Goal: Task Accomplishment & Management: Complete application form

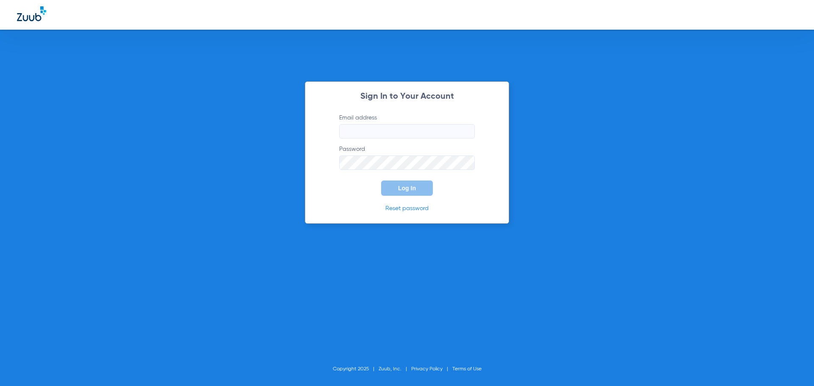
type input "[EMAIL_ADDRESS][DOMAIN_NAME]"
click at [409, 189] on span "Log In" at bounding box center [407, 188] width 18 height 7
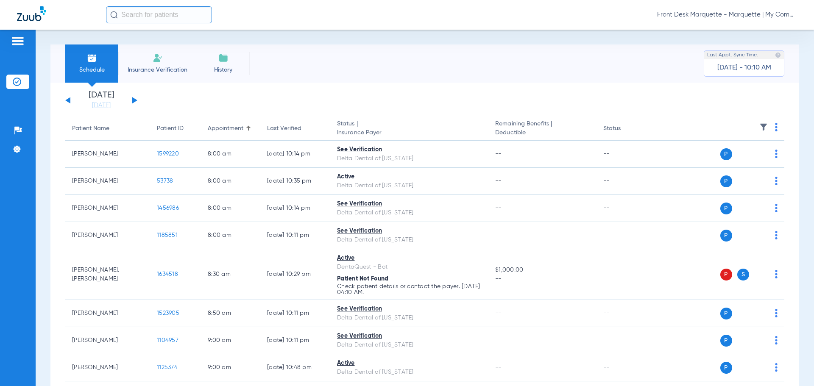
click at [151, 66] on span "Insurance Verification" at bounding box center [158, 70] width 66 height 8
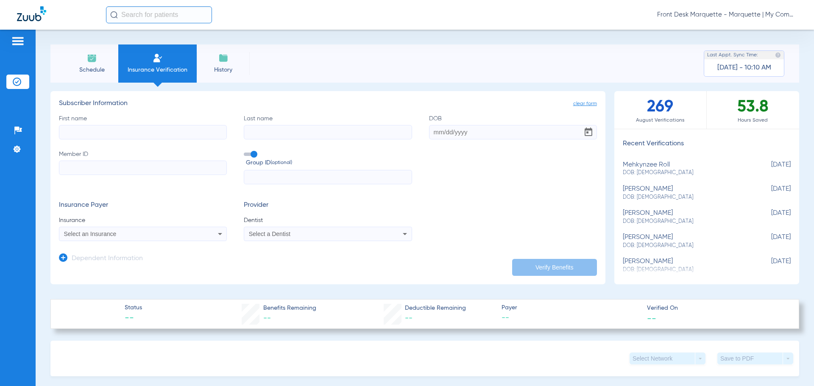
click at [171, 131] on input "First name" at bounding box center [143, 132] width 168 height 14
type input "[PERSON_NAME]"
click at [443, 133] on input "DOB Required" at bounding box center [513, 132] width 168 height 14
type input "[DATE]"
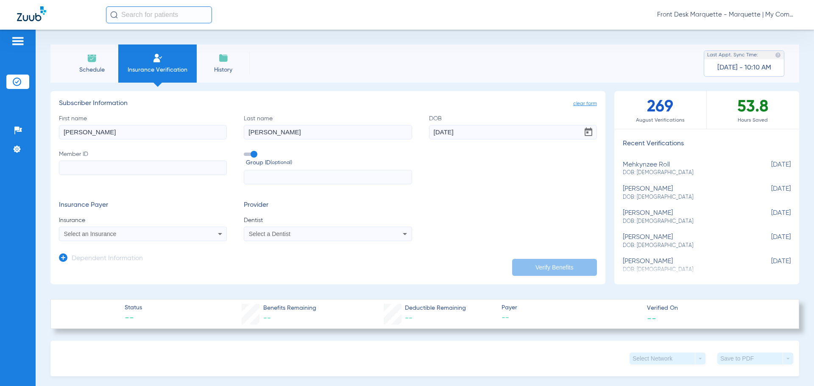
click at [417, 167] on div "First name [PERSON_NAME] Last name [PERSON_NAME] [DEMOGRAPHIC_DATA] Member ID G…" at bounding box center [328, 150] width 538 height 70
click at [190, 180] on label "Member ID" at bounding box center [143, 167] width 168 height 35
click at [190, 175] on input "Member ID" at bounding box center [143, 168] width 168 height 14
click at [179, 171] on input "Member ID" at bounding box center [143, 168] width 168 height 14
type input "121378098101"
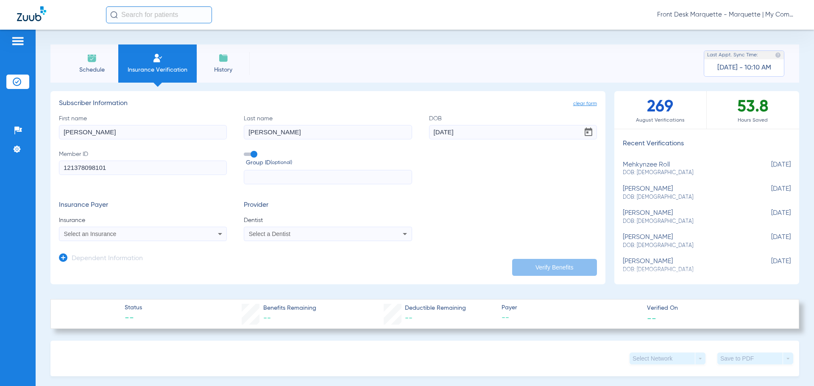
click at [263, 181] on input "text" at bounding box center [328, 177] width 168 height 14
type input "03771"
click at [132, 236] on div "Select an Insurance" at bounding box center [127, 234] width 127 height 6
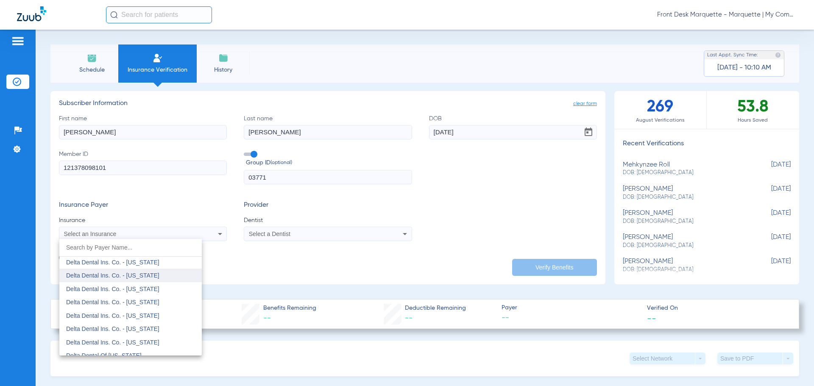
scroll to position [1442, 0]
click at [154, 309] on mat-option "Delta Dental Ins. Co. - [US_STATE]" at bounding box center [130, 305] width 143 height 14
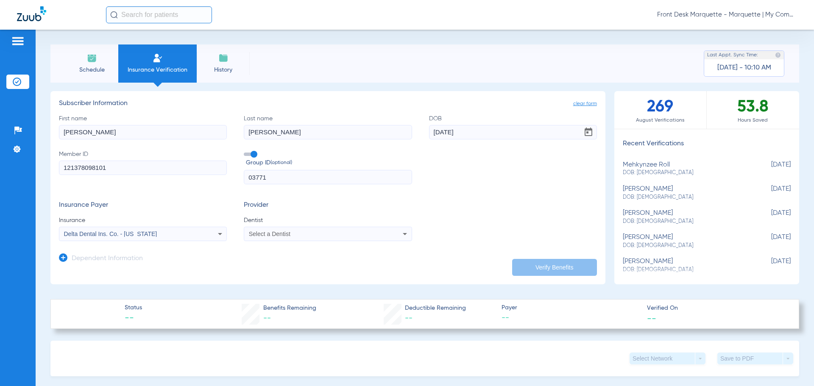
click at [254, 237] on span "Select a Dentist" at bounding box center [270, 234] width 42 height 7
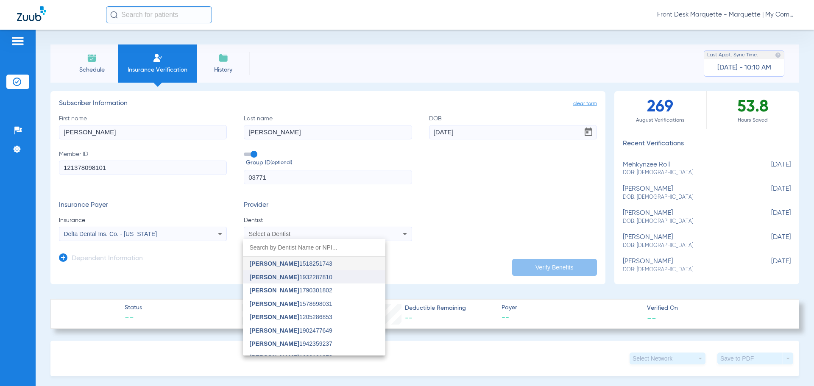
click at [272, 277] on span "[PERSON_NAME]" at bounding box center [275, 277] width 50 height 7
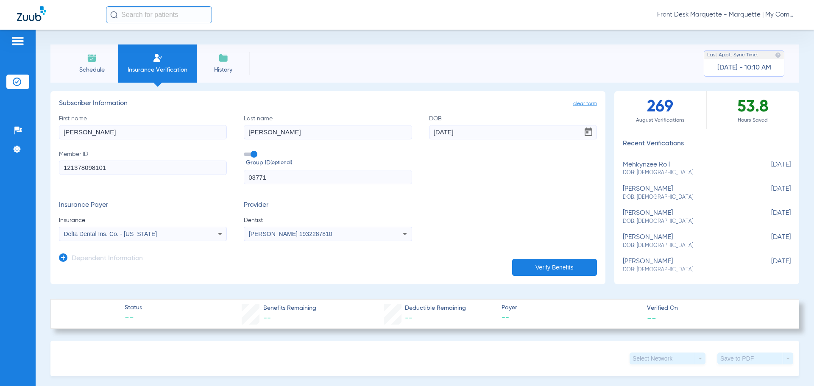
click at [529, 267] on button "Verify Benefits" at bounding box center [554, 267] width 85 height 17
click at [415, 143] on div "First name [PERSON_NAME] Last name [PERSON_NAME] [DEMOGRAPHIC_DATA] Member ID 1…" at bounding box center [328, 150] width 538 height 70
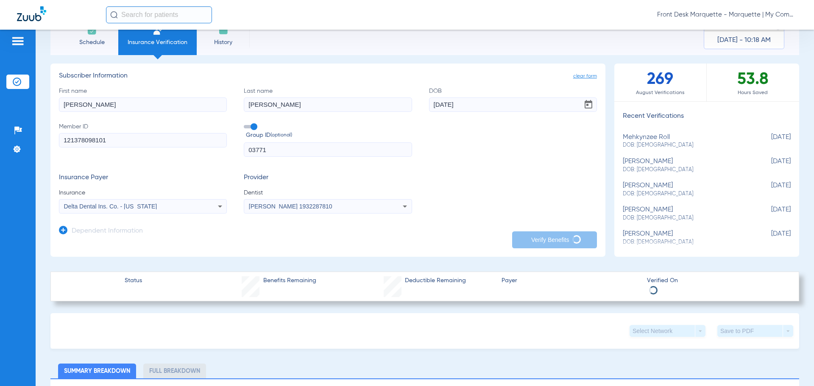
scroll to position [85, 0]
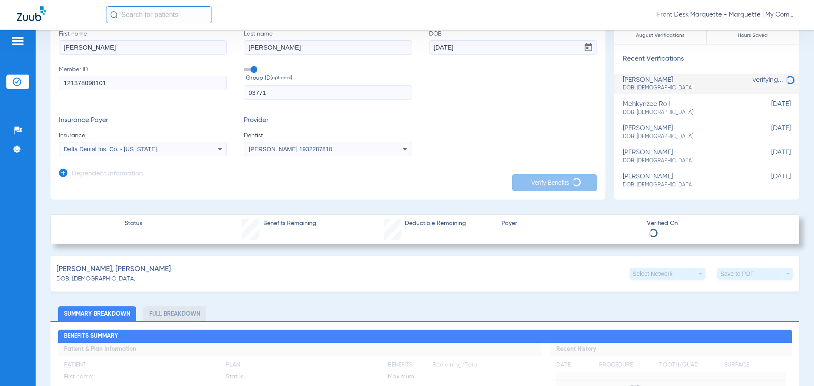
click at [476, 155] on div "Insurance Payer Insurance Delta Dental Ins. Co. - [US_STATE] Provider Dentist […" at bounding box center [328, 137] width 538 height 40
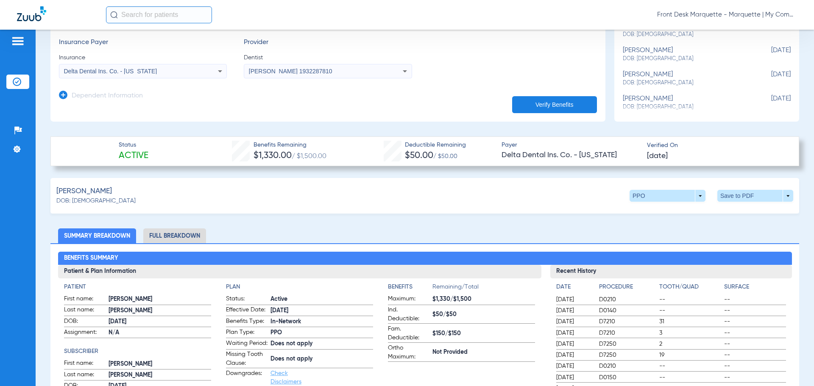
scroll to position [212, 0]
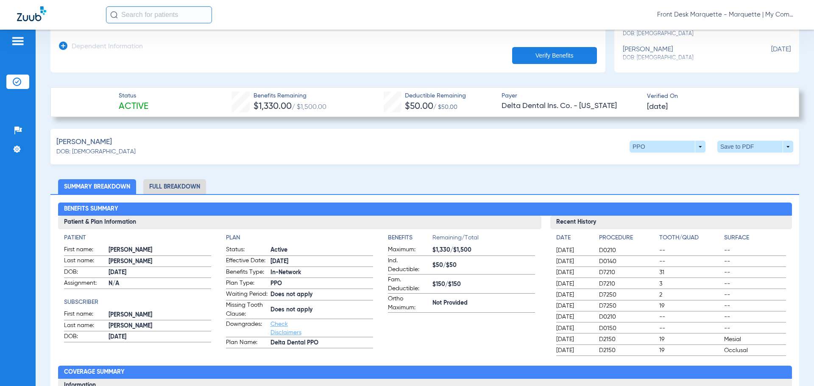
click at [158, 183] on li "Full Breakdown" at bounding box center [174, 186] width 63 height 15
